Goal: Navigation & Orientation: Find specific page/section

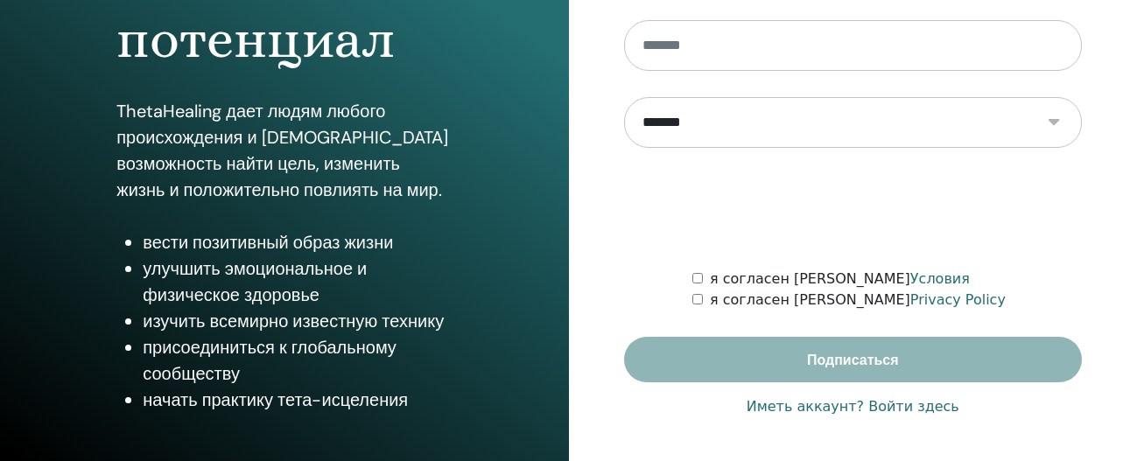
scroll to position [379, 0]
click at [923, 402] on link "Иметь аккаунт? Войти здесь" at bounding box center [853, 407] width 213 height 21
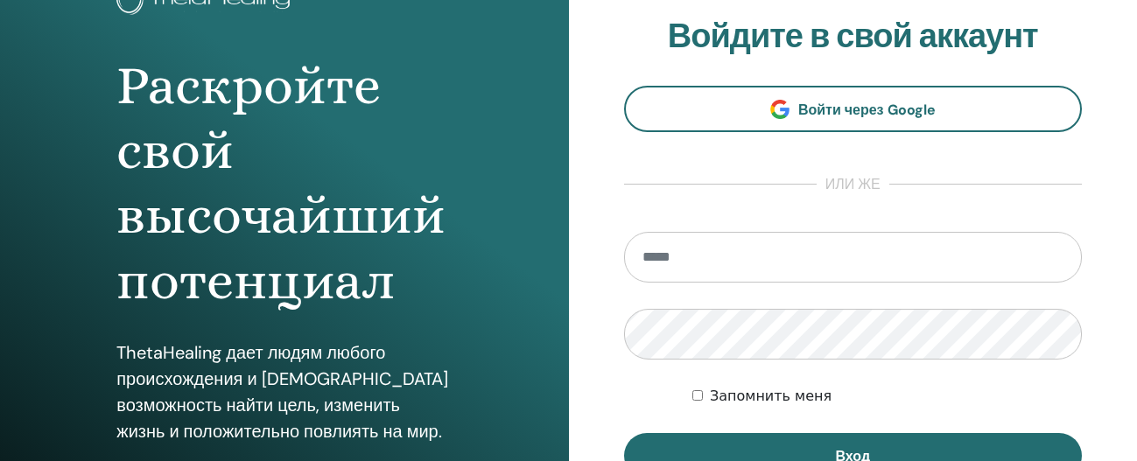
scroll to position [155, 0]
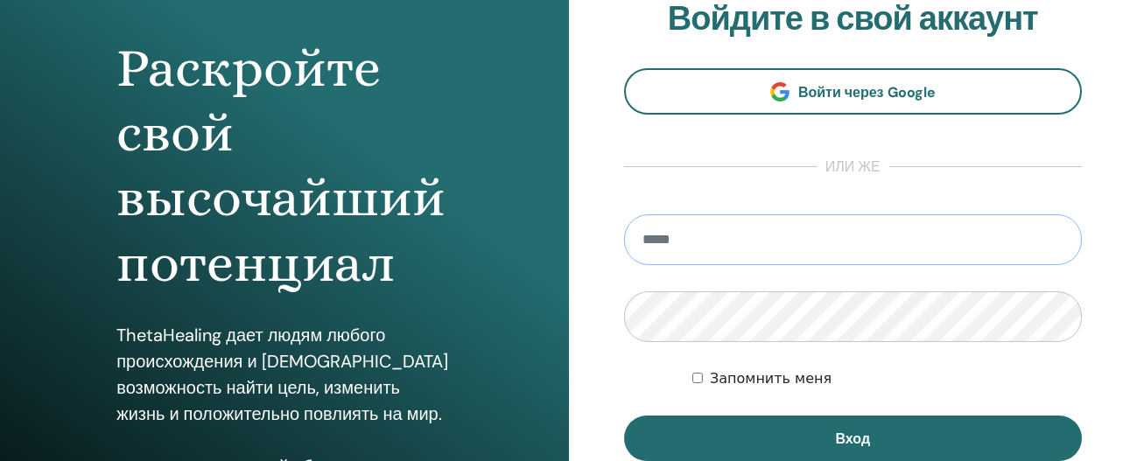
type input "**********"
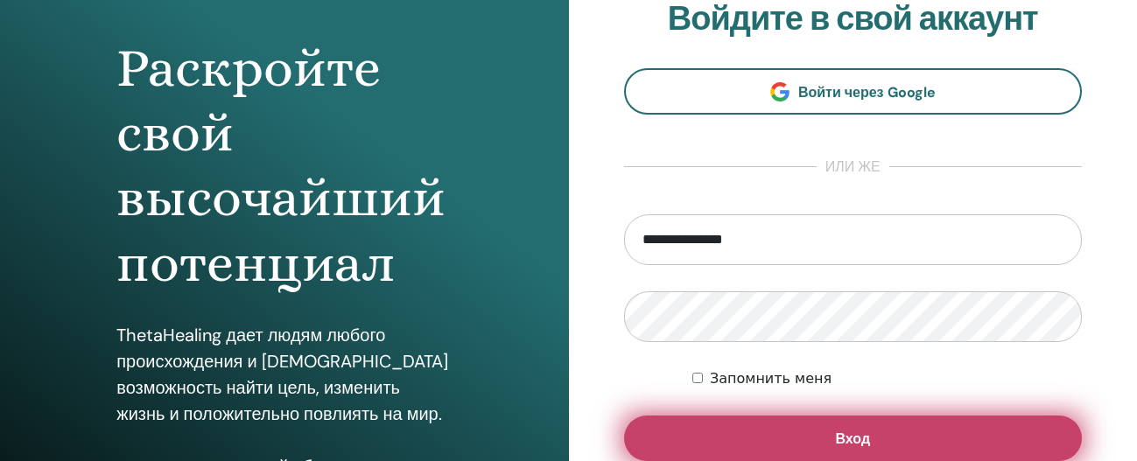
click at [837, 434] on span "Вход" at bounding box center [852, 439] width 35 height 18
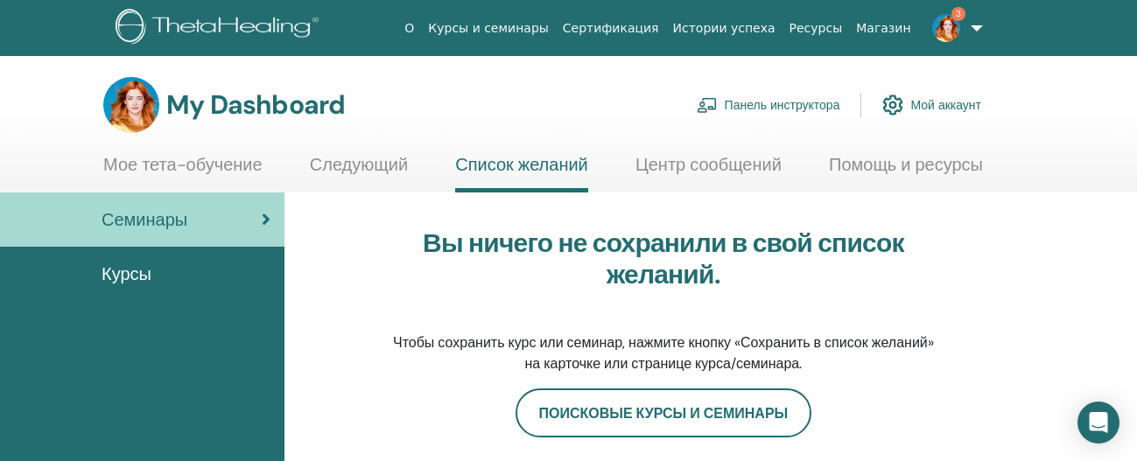
click at [721, 108] on link "Панель инструктора" at bounding box center [769, 105] width 144 height 39
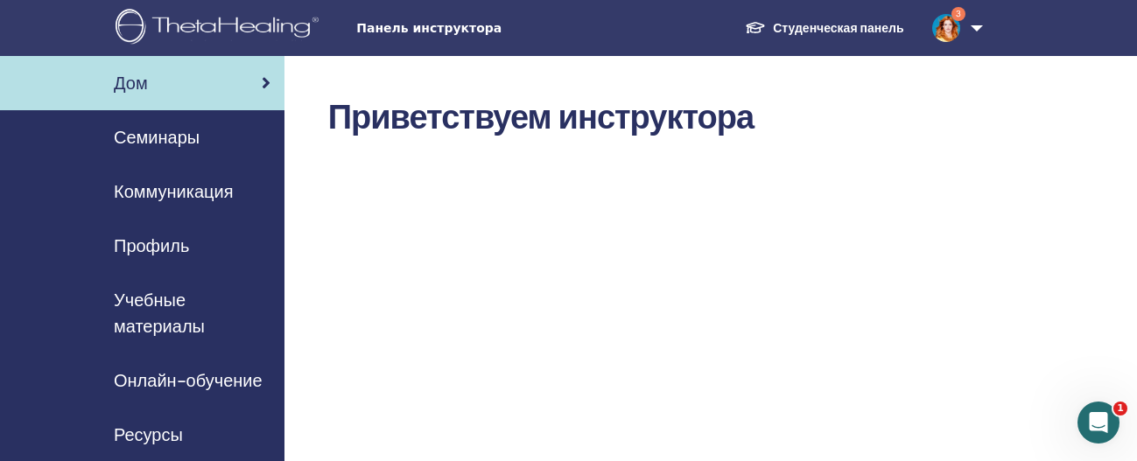
click at [171, 145] on span "Семинары" at bounding box center [157, 137] width 86 height 26
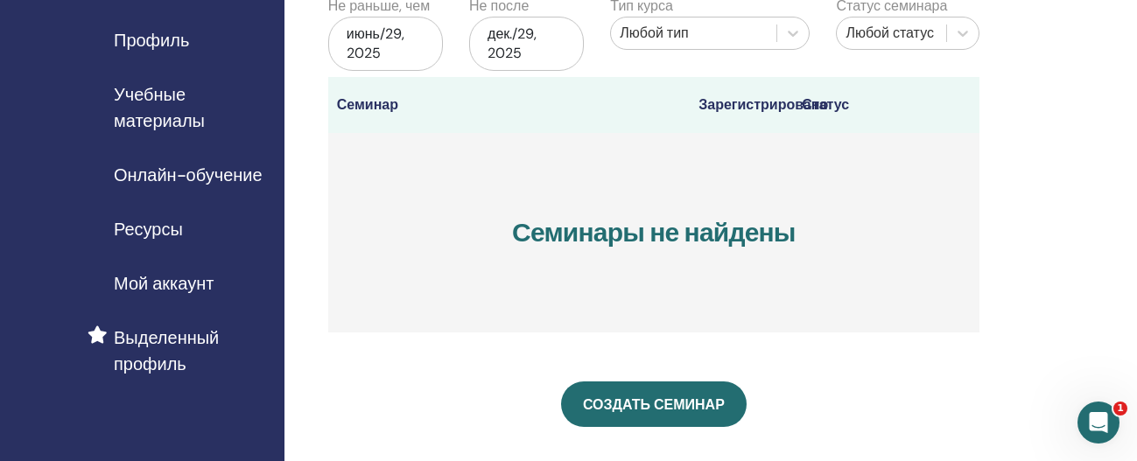
scroll to position [202, 0]
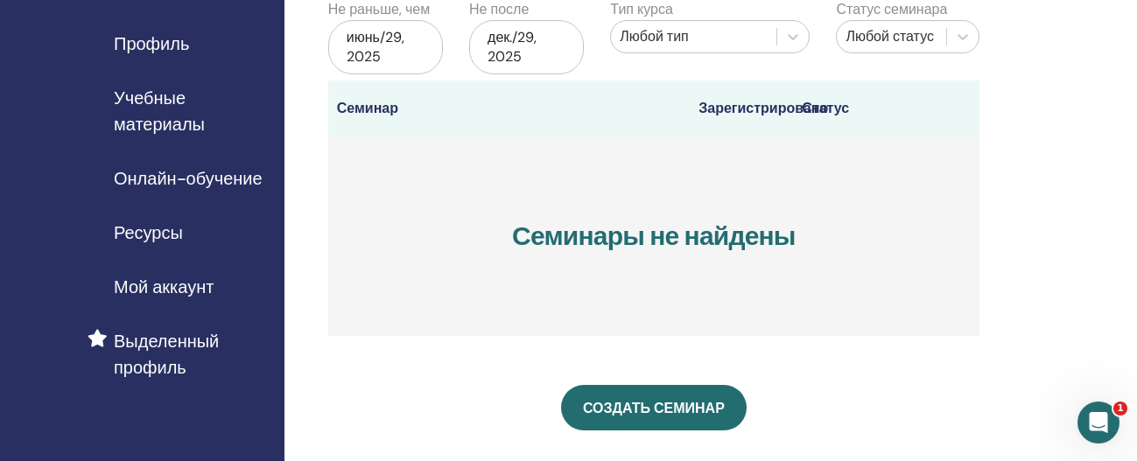
click at [183, 173] on span "Онлайн-обучение" at bounding box center [188, 178] width 149 height 26
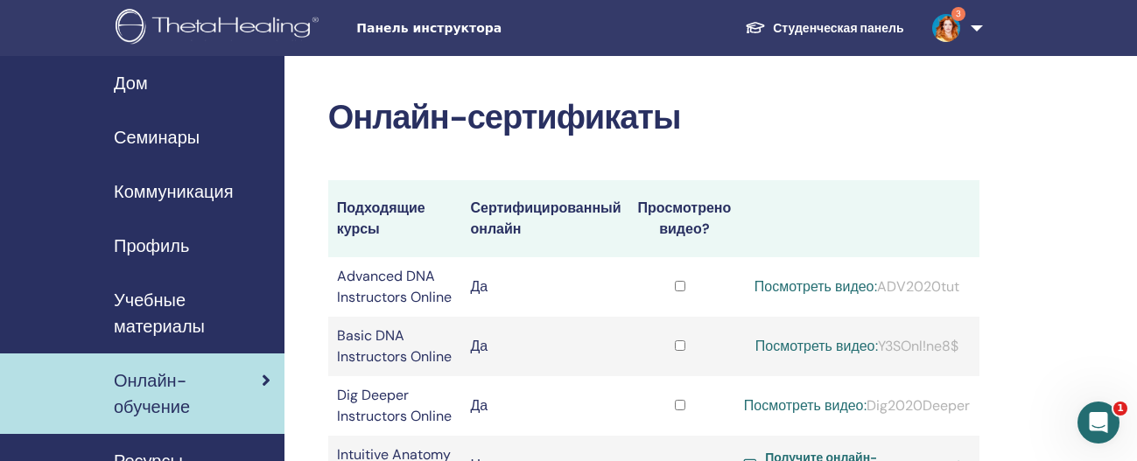
click at [168, 250] on span "Профиль" at bounding box center [151, 246] width 75 height 26
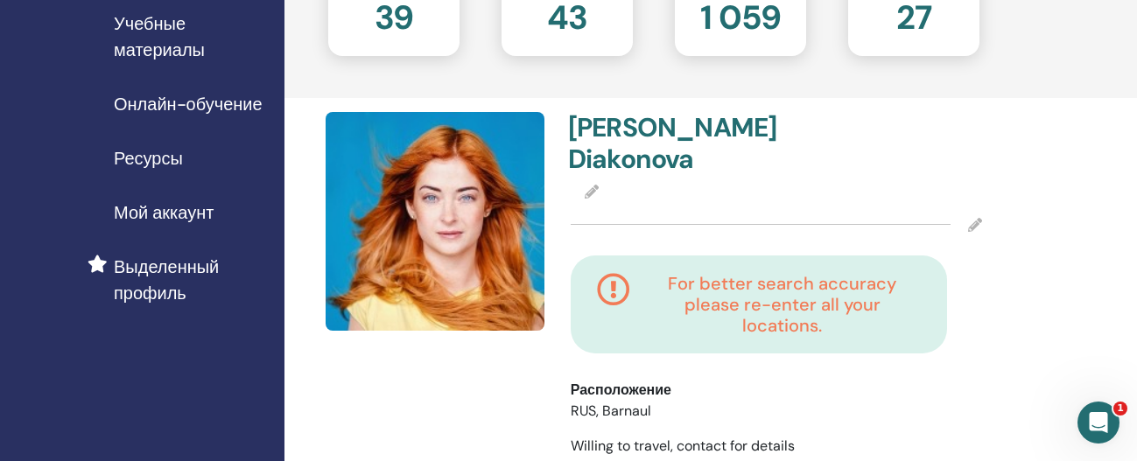
scroll to position [284, 0]
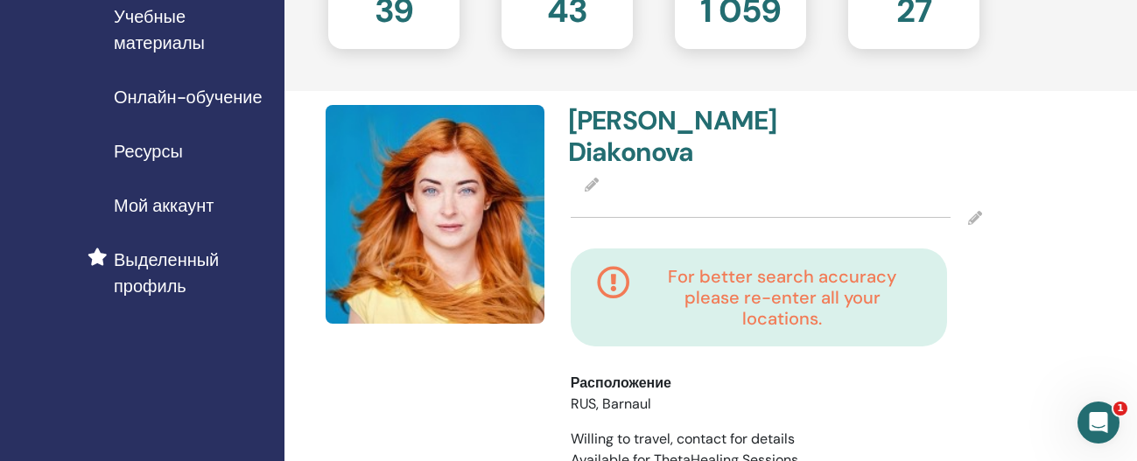
click at [690, 266] on h4 "For better search accuracy please re-enter all your locations." at bounding box center [782, 297] width 277 height 63
click at [585, 261] on div "For better search accuracy please re-enter all your locations." at bounding box center [759, 298] width 376 height 98
click at [613, 266] on icon at bounding box center [613, 297] width 33 height 63
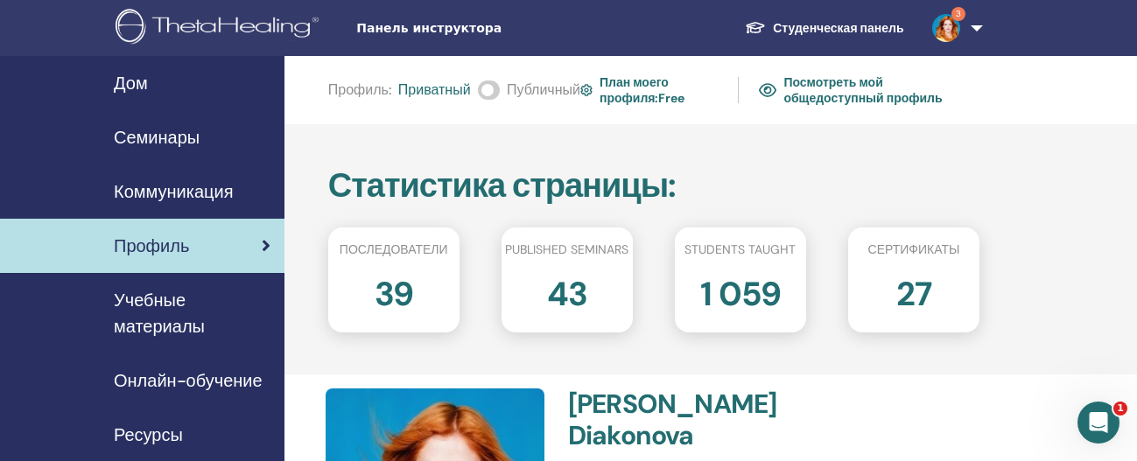
scroll to position [0, 0]
click at [159, 307] on span "Учебные материалы" at bounding box center [192, 313] width 157 height 53
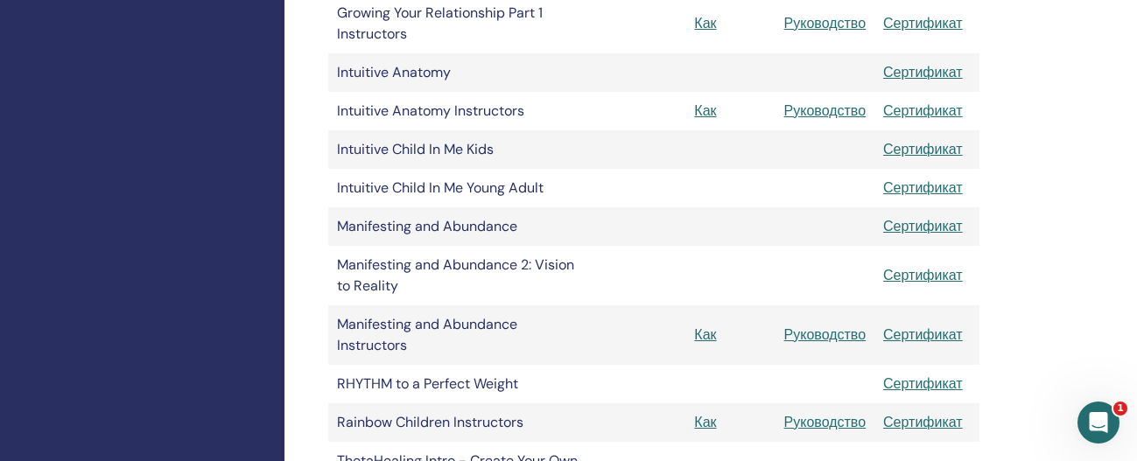
scroll to position [829, 0]
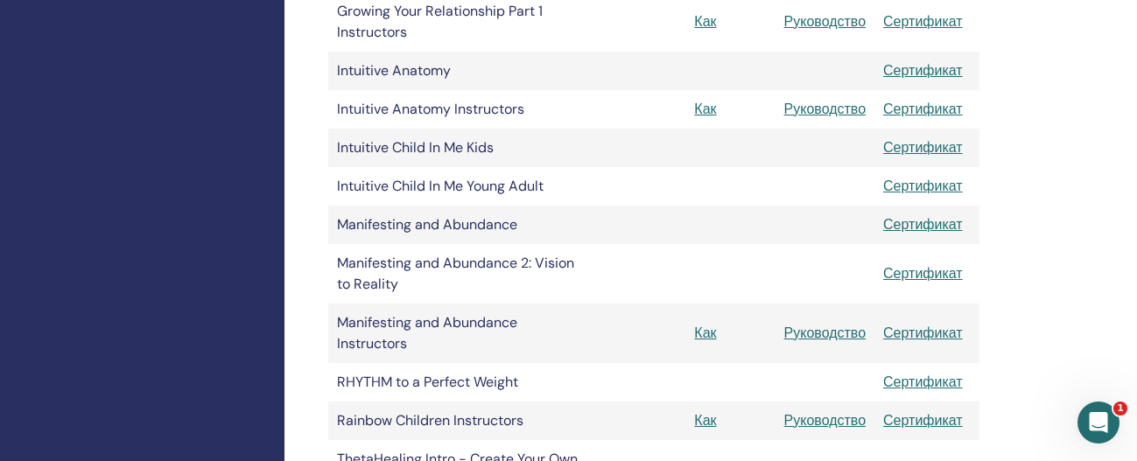
click at [927, 274] on link "Сертификат" at bounding box center [923, 273] width 80 height 18
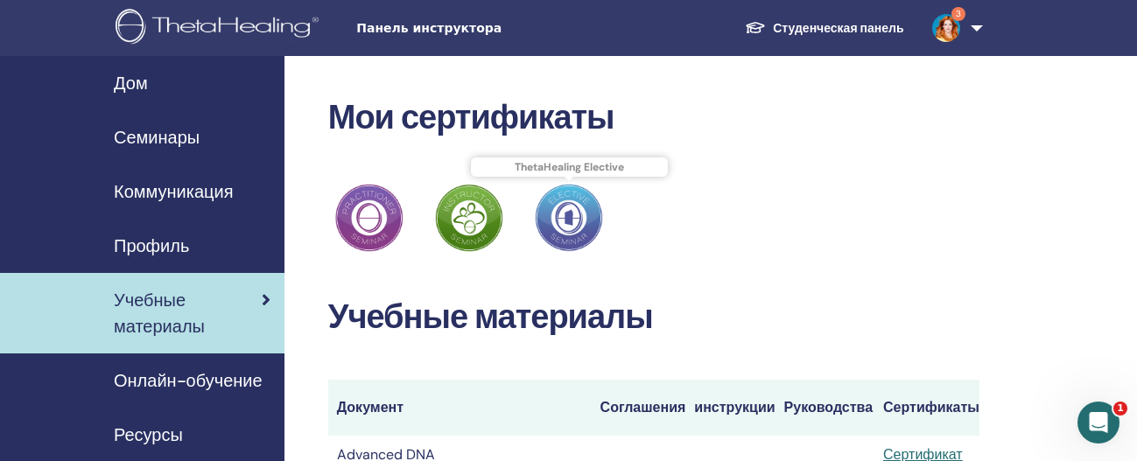
scroll to position [0, 0]
click at [164, 138] on span "Семинары" at bounding box center [157, 137] width 86 height 26
